Goal: Information Seeking & Learning: Learn about a topic

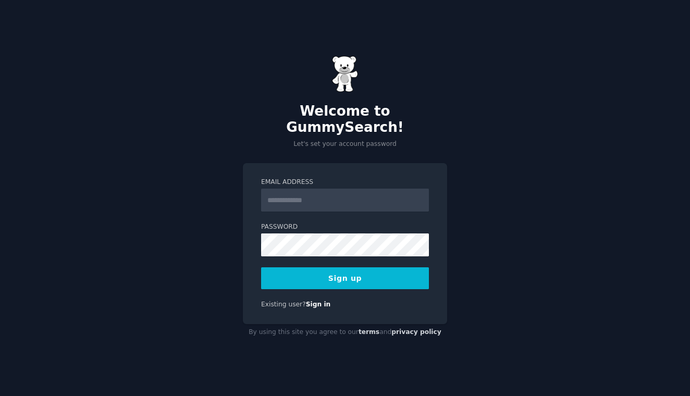
click at [294, 191] on input "Email Address" at bounding box center [345, 200] width 168 height 23
type input "*"
type input "**********"
click at [496, 269] on div "**********" at bounding box center [345, 198] width 690 height 396
click at [391, 267] on button "Sign up" at bounding box center [345, 278] width 168 height 22
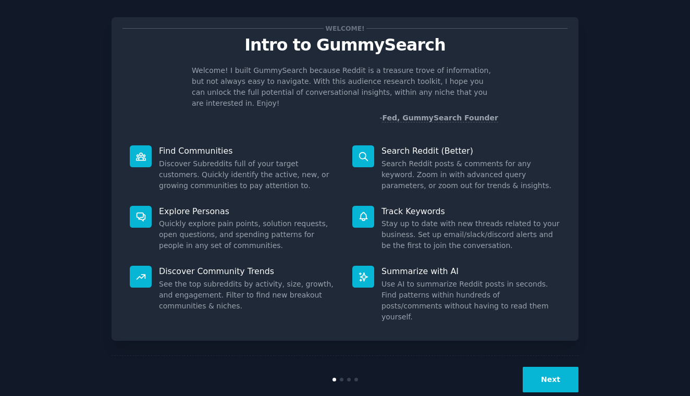
click at [543, 367] on button "Next" at bounding box center [551, 380] width 56 height 26
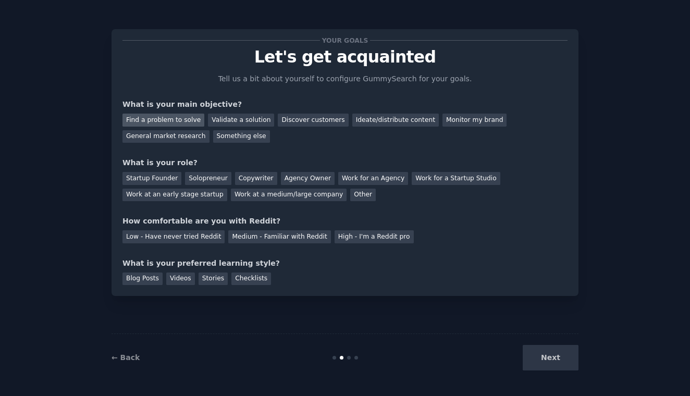
click at [181, 114] on div "Find a problem to solve" at bounding box center [164, 120] width 82 height 13
click at [235, 114] on div "Validate a solution" at bounding box center [241, 120] width 66 height 13
click at [179, 114] on div "Find a problem to solve" at bounding box center [164, 120] width 82 height 13
click at [291, 172] on div "Agency Owner" at bounding box center [308, 178] width 54 height 13
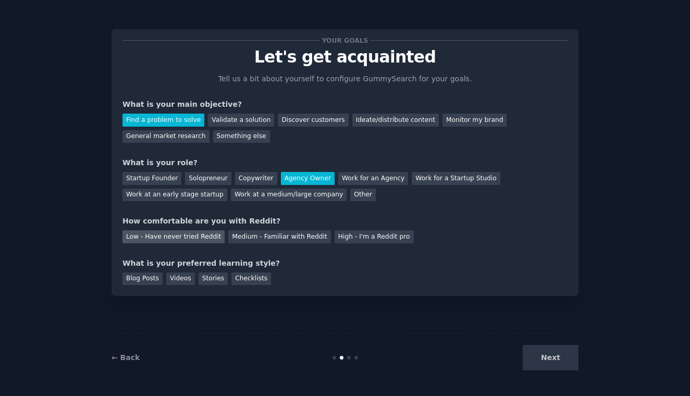
click at [187, 230] on div "Low - Have never tried Reddit" at bounding box center [174, 236] width 102 height 13
click at [186, 273] on div "Videos" at bounding box center [180, 279] width 29 height 13
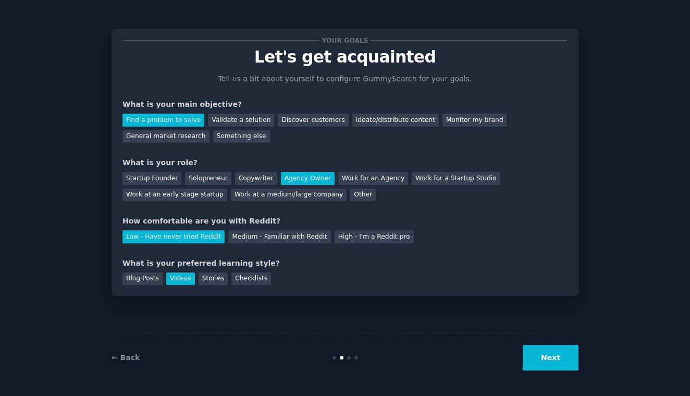
click at [553, 352] on button "Next" at bounding box center [551, 358] width 56 height 26
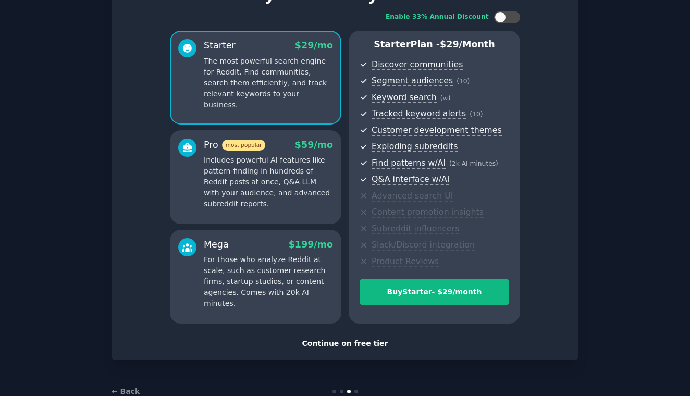
scroll to position [65, 0]
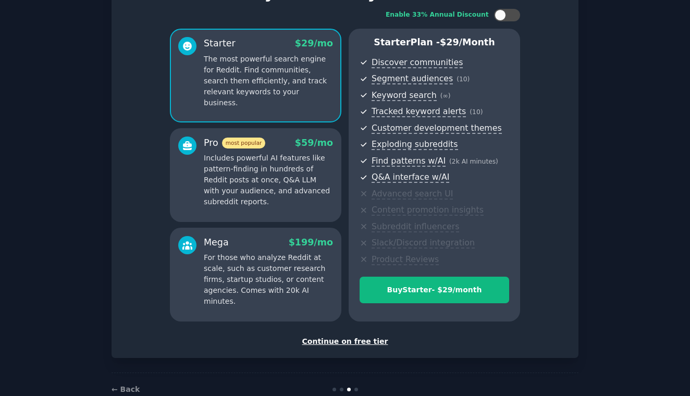
click at [373, 337] on div "Continue on free tier" at bounding box center [345, 341] width 445 height 11
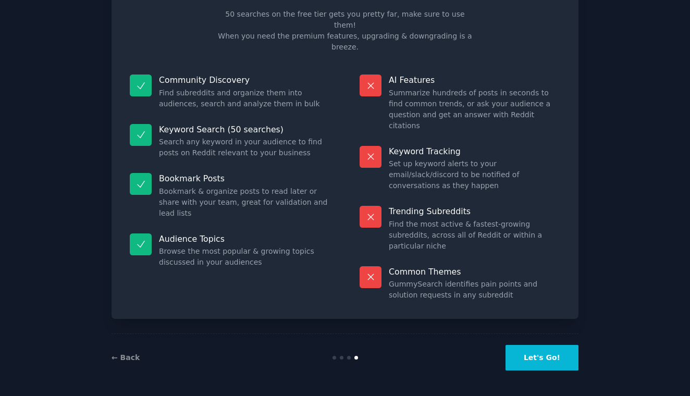
scroll to position [10, 0]
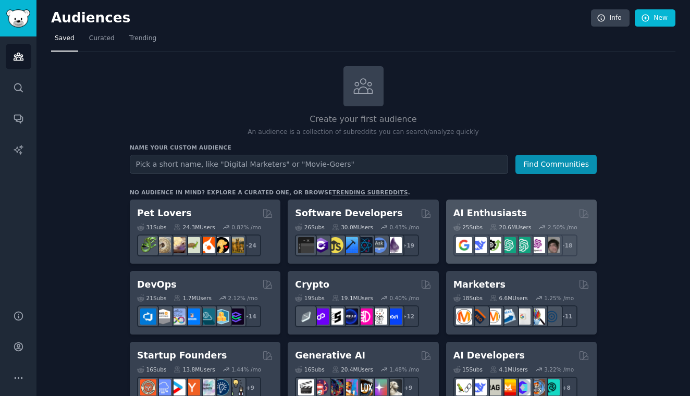
click at [534, 214] on div "AI Enthusiasts" at bounding box center [522, 213] width 136 height 13
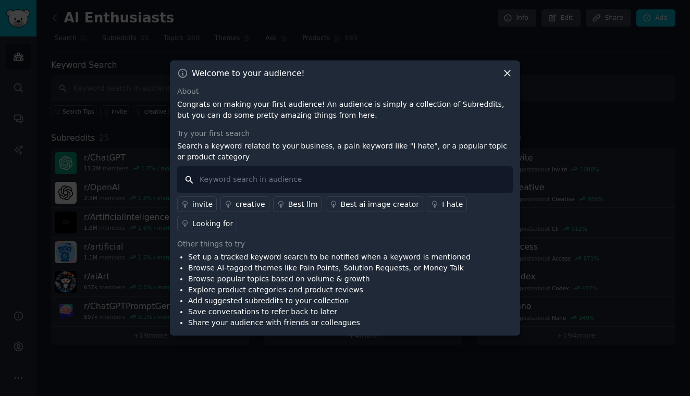
click at [373, 185] on input "text" at bounding box center [345, 179] width 336 height 27
type input "agentic vertical problem"
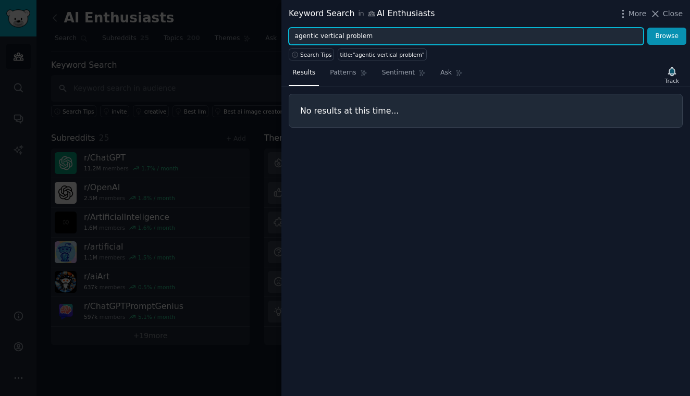
click at [398, 42] on input "agentic vertical problem" at bounding box center [466, 37] width 355 height 18
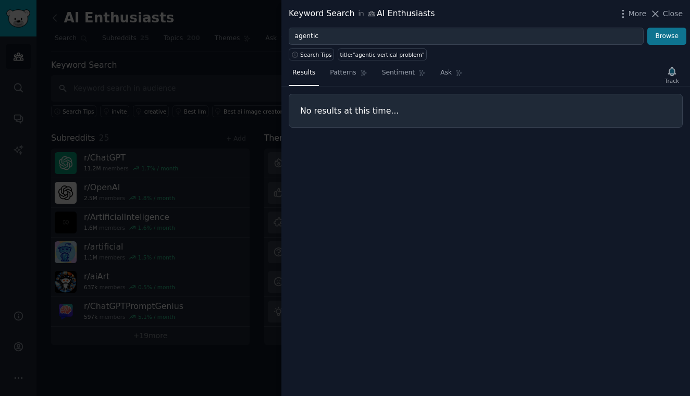
click at [676, 44] on button "Browse" at bounding box center [667, 37] width 39 height 18
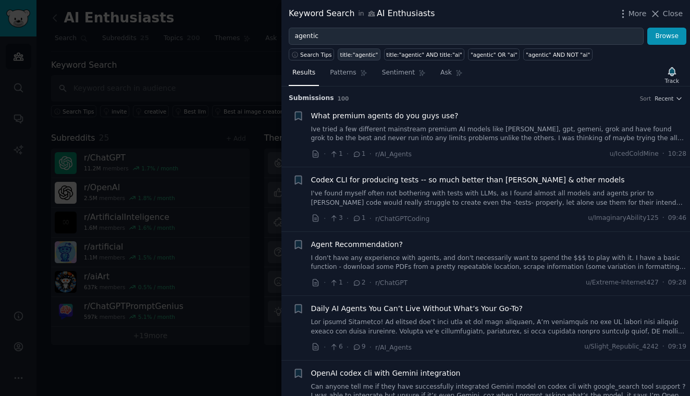
click at [367, 56] on div "title:"agentic"" at bounding box center [359, 54] width 38 height 7
type input "title:"agentic""
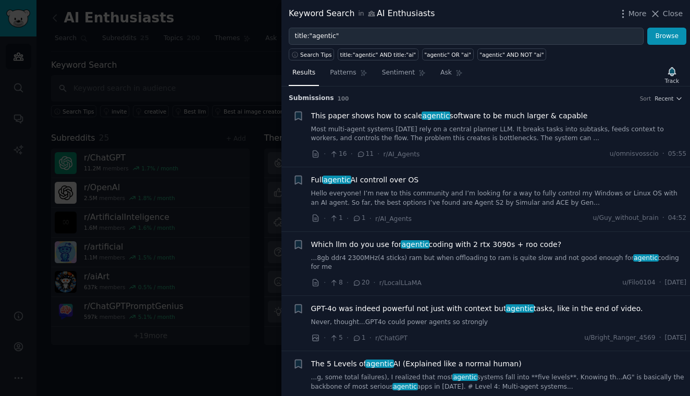
click at [478, 194] on link "Hello everyone! I’m new to this community and I’m looking for a way to fully co…" at bounding box center [499, 198] width 376 height 18
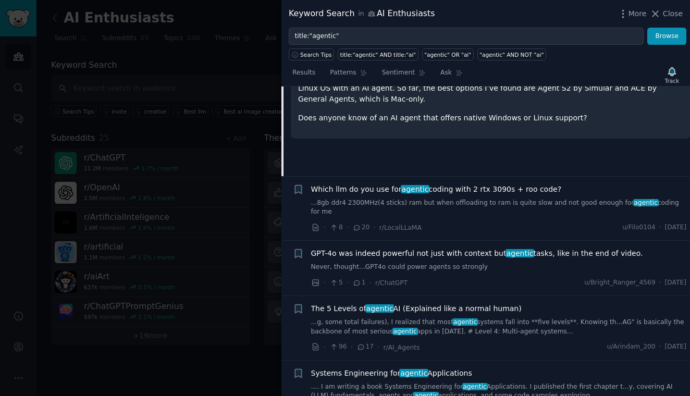
scroll to position [212, 0]
click at [667, 15] on span "Close" at bounding box center [673, 13] width 20 height 11
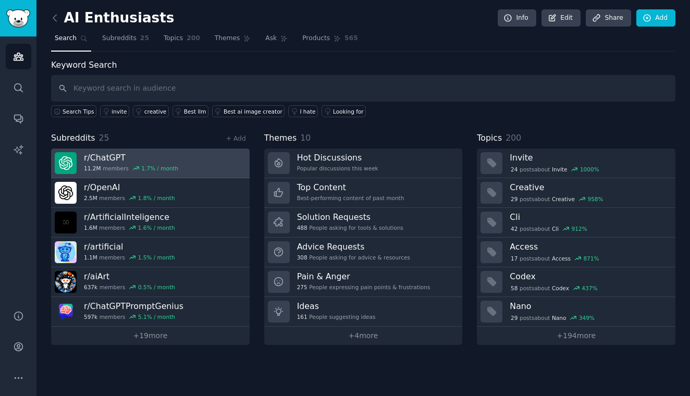
click at [221, 161] on link "r/ ChatGPT 11.2M members 1.7 % / month" at bounding box center [150, 164] width 199 height 30
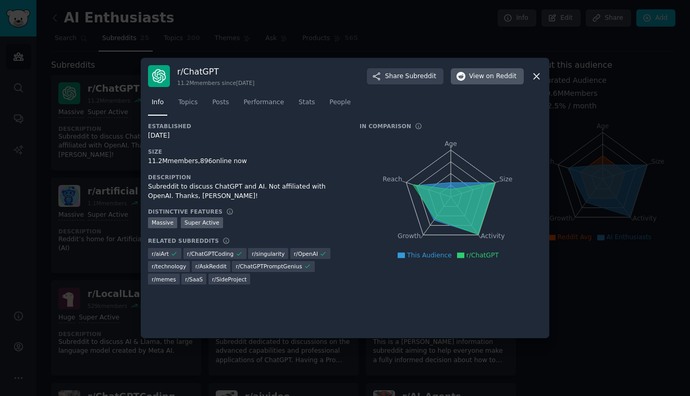
click at [491, 72] on span "on Reddit" at bounding box center [501, 76] width 30 height 9
click at [191, 109] on link "Topics" at bounding box center [188, 104] width 27 height 21
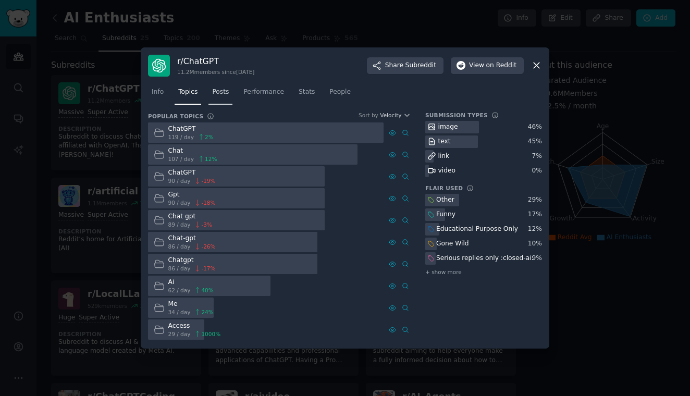
click at [222, 99] on link "Posts" at bounding box center [221, 94] width 24 height 21
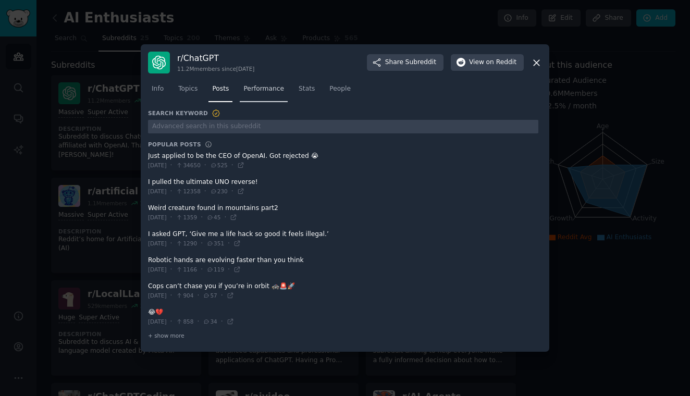
click at [265, 93] on span "Performance" at bounding box center [264, 88] width 41 height 9
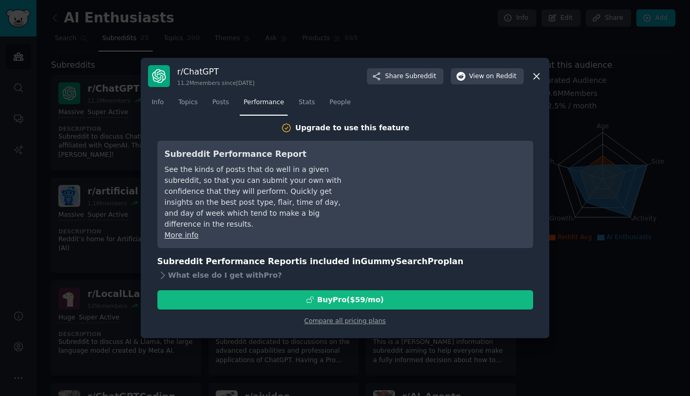
click at [542, 75] on div "r/ ChatGPT 11.2M members since 12/01/2022 Share Subreddit View on Reddit Info T…" at bounding box center [345, 198] width 409 height 281
click at [533, 78] on icon at bounding box center [536, 76] width 11 height 11
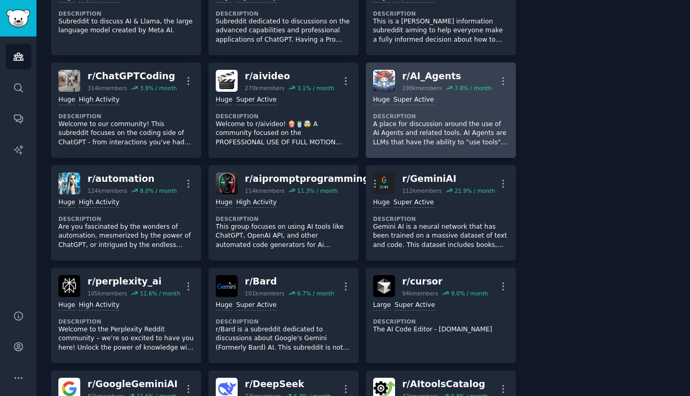
scroll to position [322, 0]
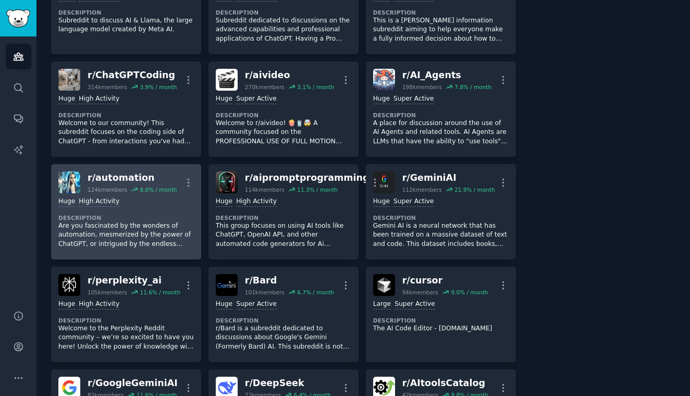
click at [132, 172] on div "r/ automation" at bounding box center [132, 178] width 89 height 13
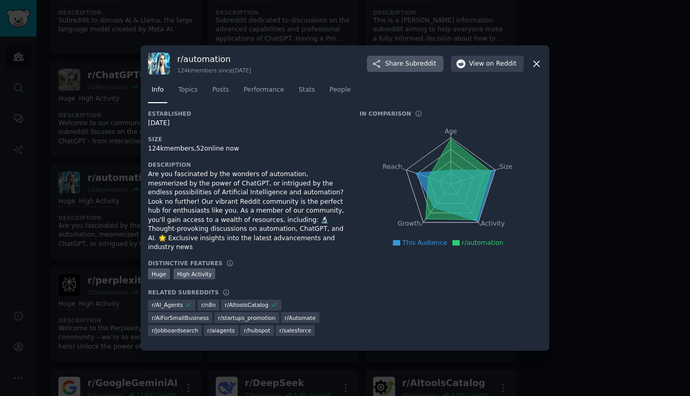
click at [392, 69] on span "Share Subreddit" at bounding box center [410, 63] width 51 height 9
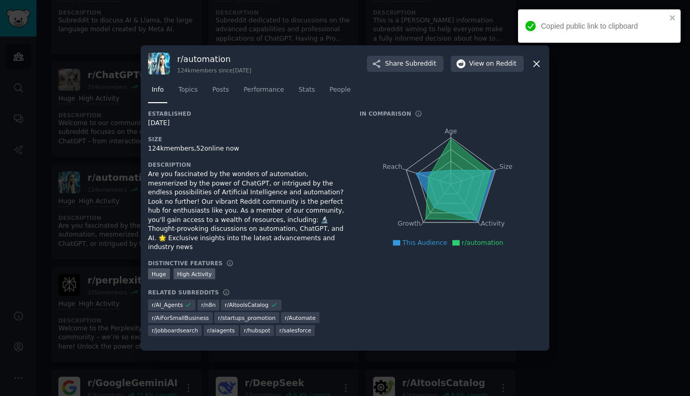
click at [535, 67] on icon at bounding box center [537, 64] width 6 height 6
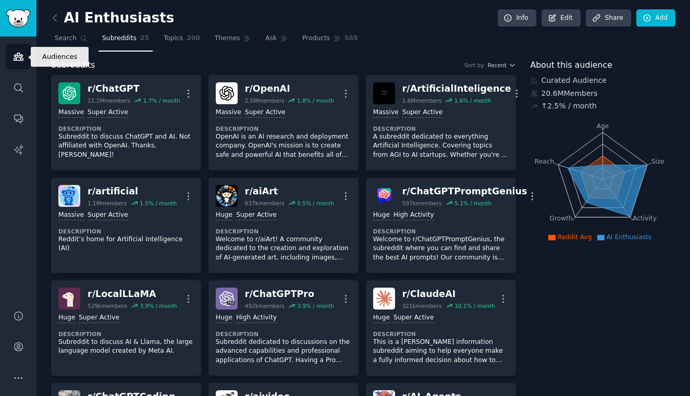
click at [19, 65] on link "Audiences" at bounding box center [19, 57] width 26 height 26
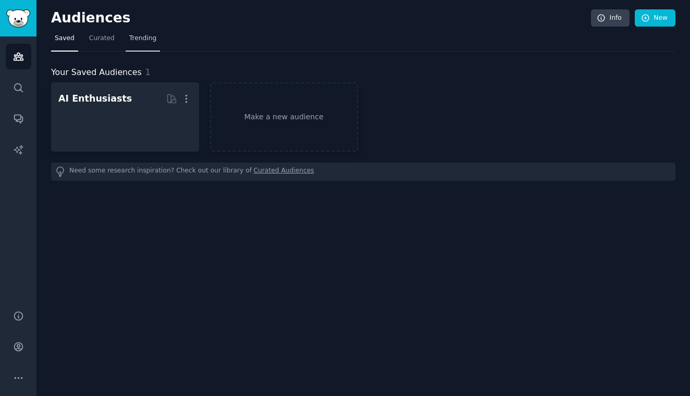
click at [144, 39] on span "Trending" at bounding box center [142, 38] width 27 height 9
